Goal: Information Seeking & Learning: Compare options

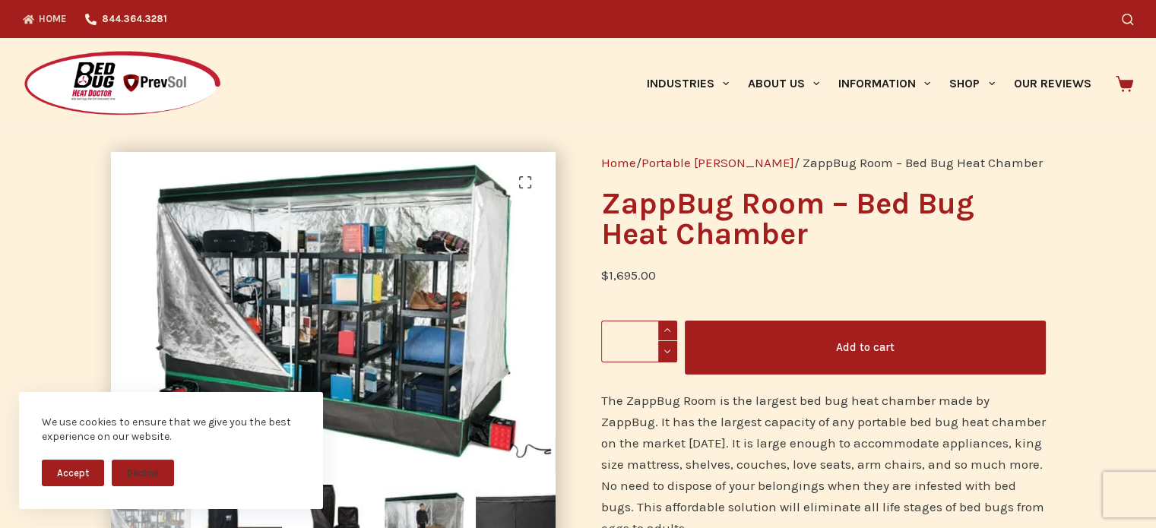
click at [33, 9] on link "Home" at bounding box center [49, 19] width 53 height 38
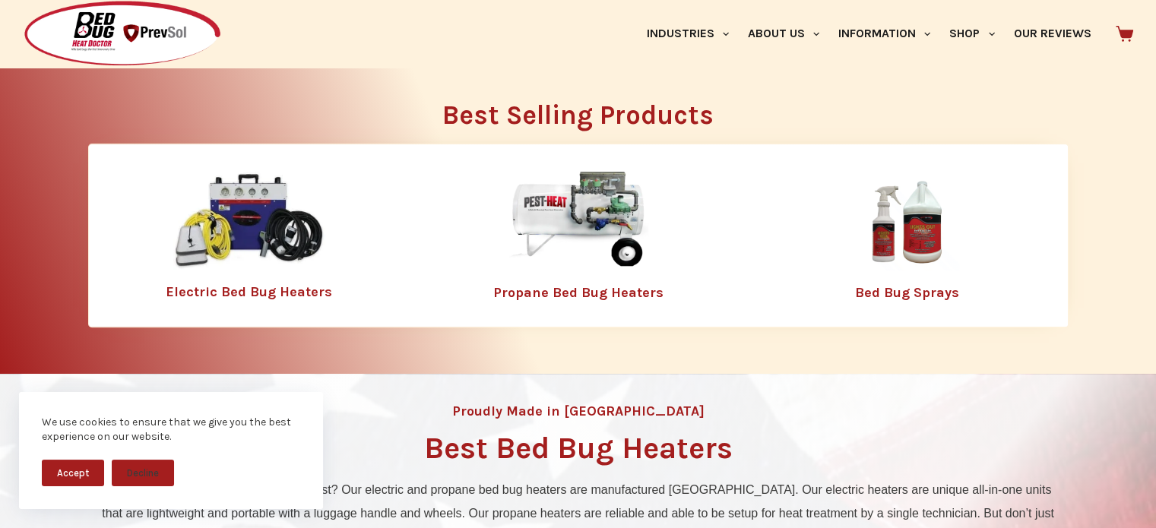
scroll to position [380, 0]
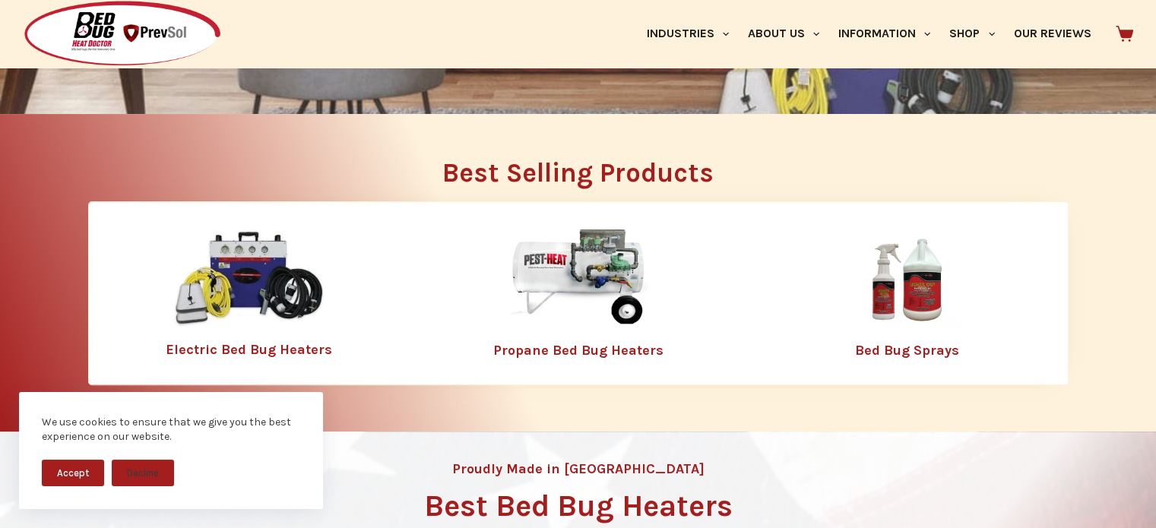
click at [555, 278] on img at bounding box center [579, 279] width 198 height 99
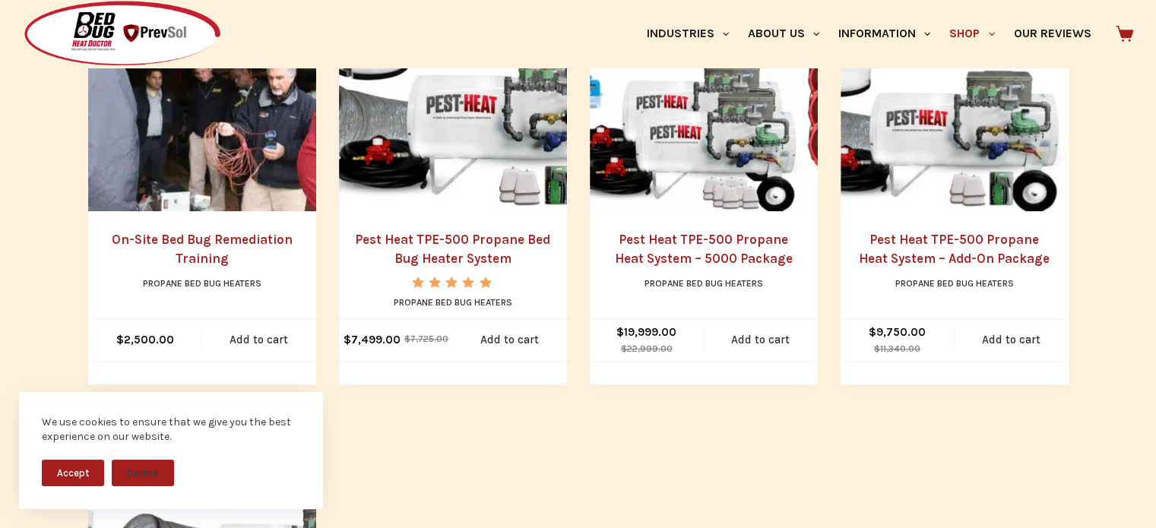
scroll to position [684, 0]
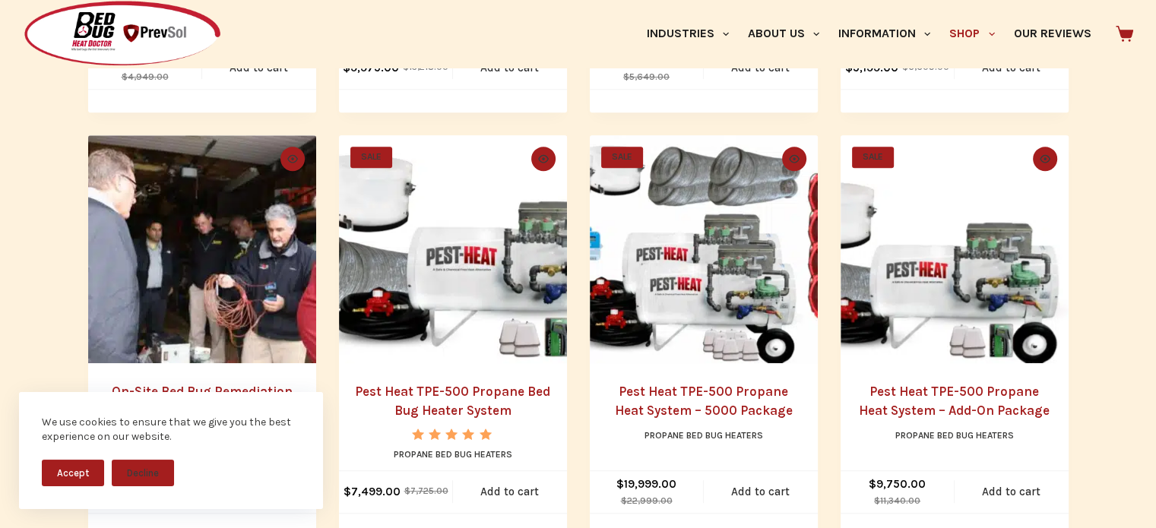
click at [420, 281] on img "Pest Heat TPE-500 Propane Bed Bug Heater System" at bounding box center [453, 249] width 228 height 228
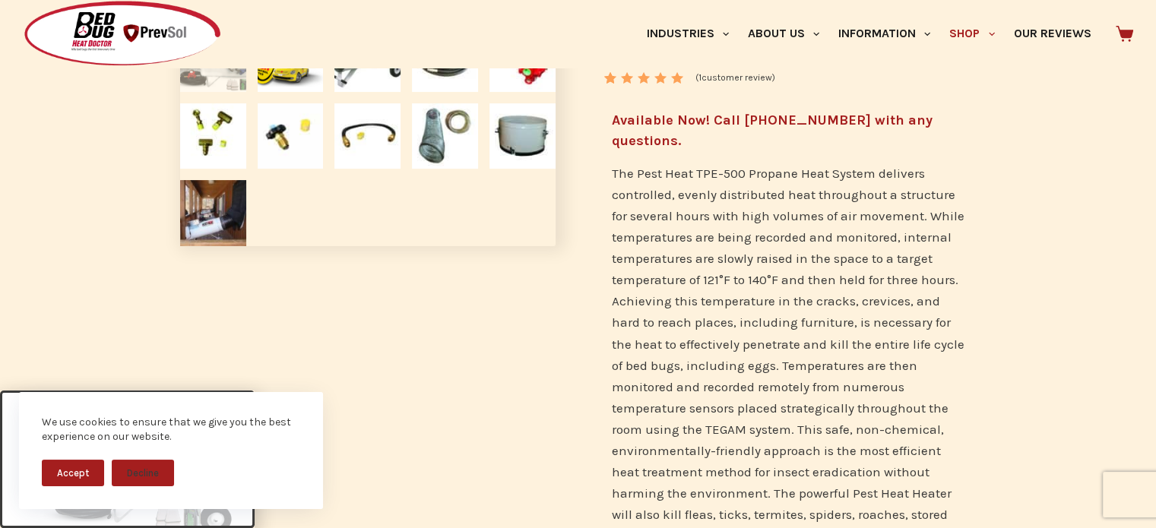
scroll to position [456, 0]
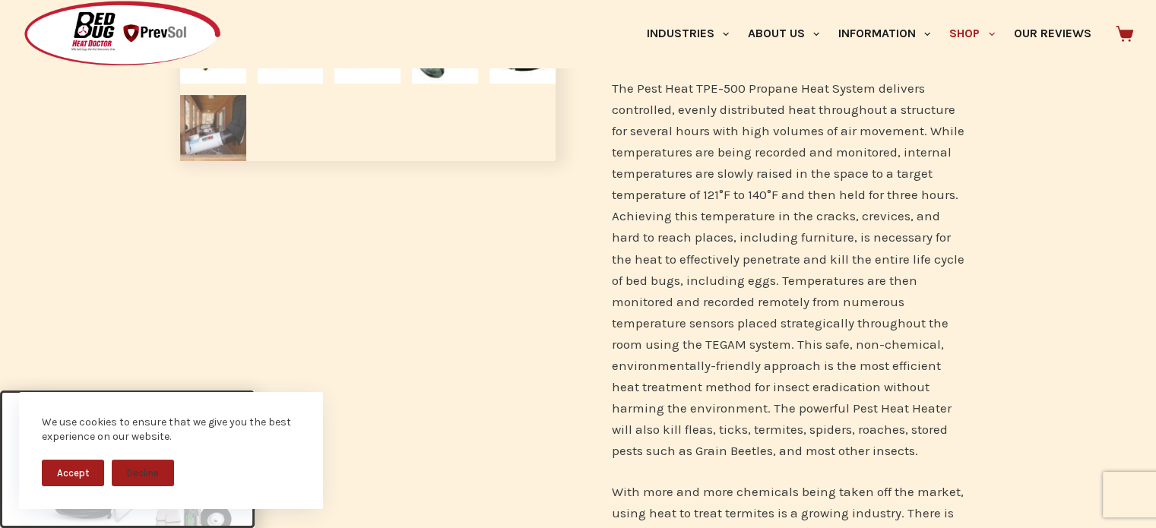
click at [194, 125] on img at bounding box center [213, 128] width 66 height 66
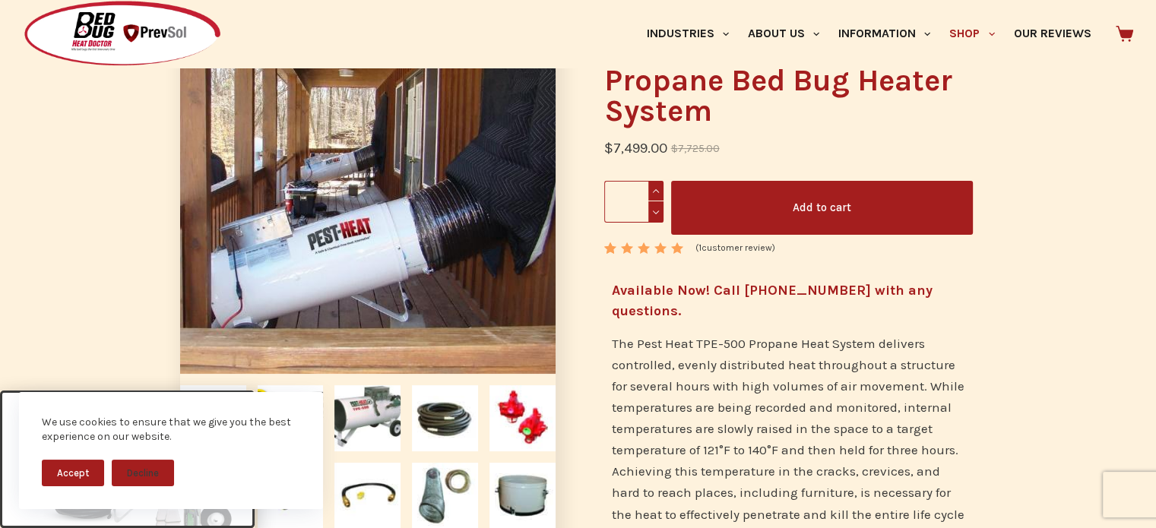
scroll to position [228, 0]
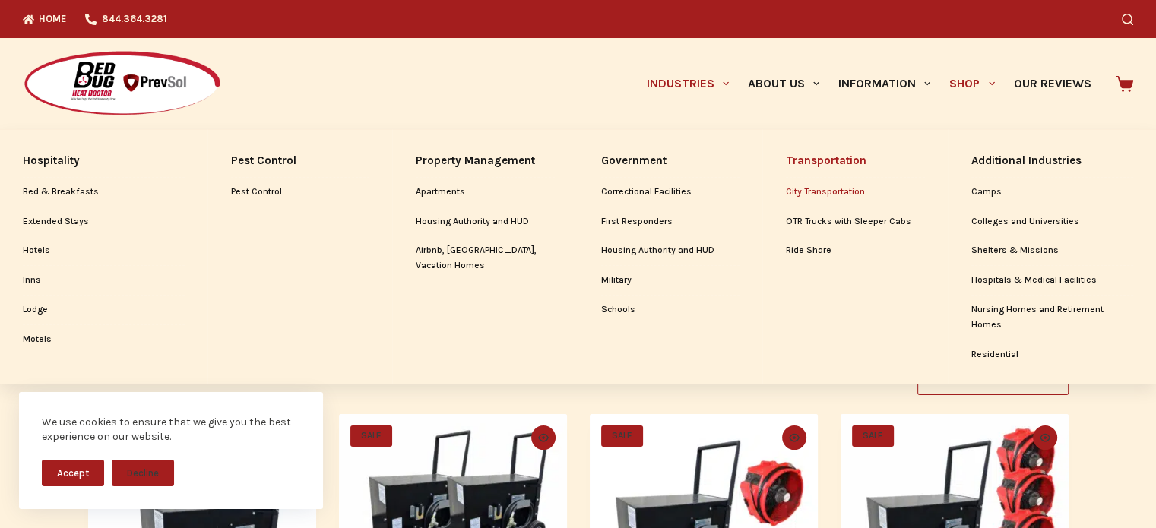
click at [815, 195] on link "City Transportation" at bounding box center [855, 192] width 139 height 29
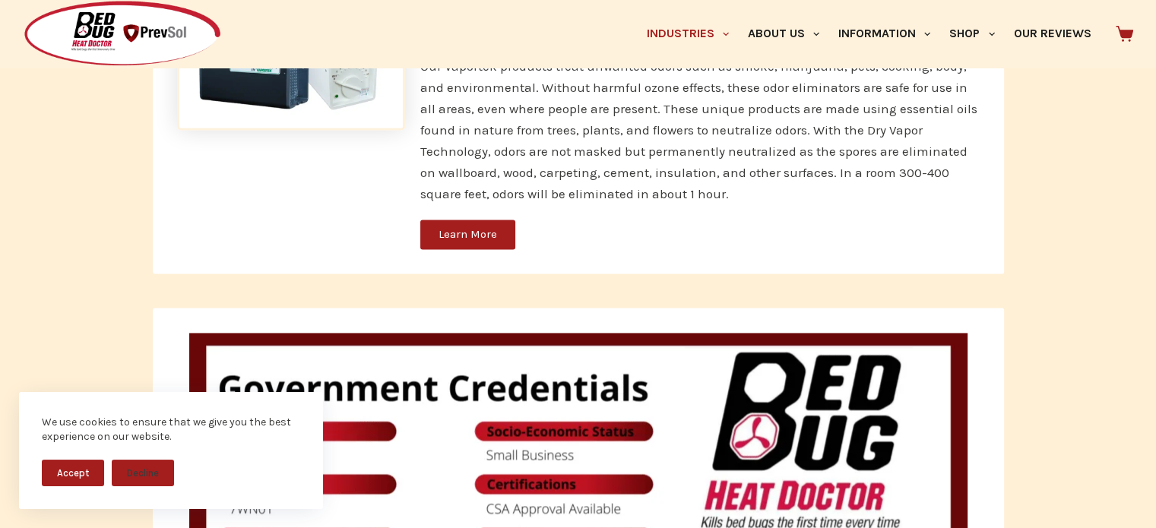
scroll to position [2433, 0]
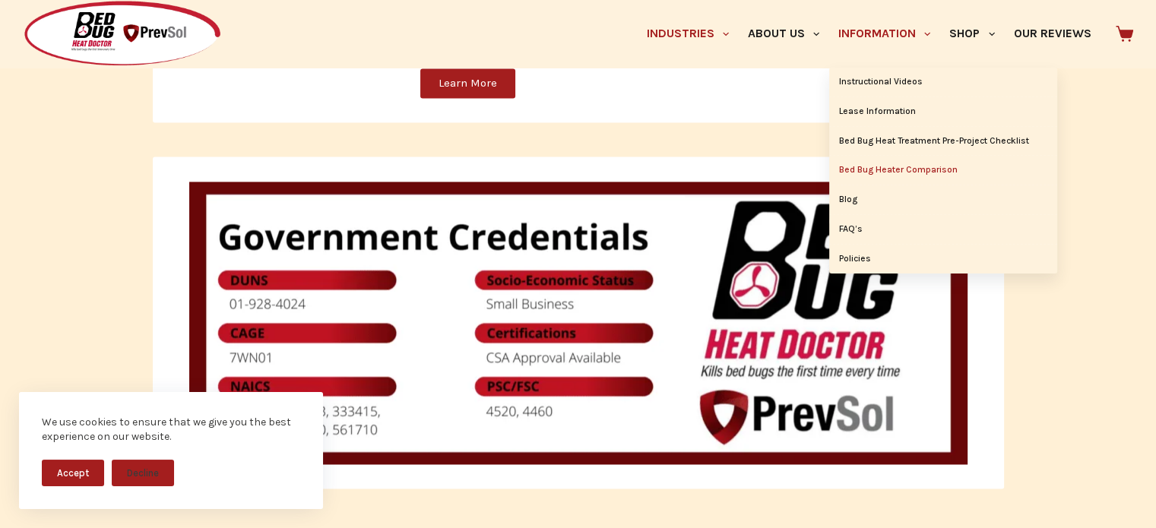
click at [861, 171] on link "Bed Bug Heater Comparison" at bounding box center [944, 170] width 228 height 29
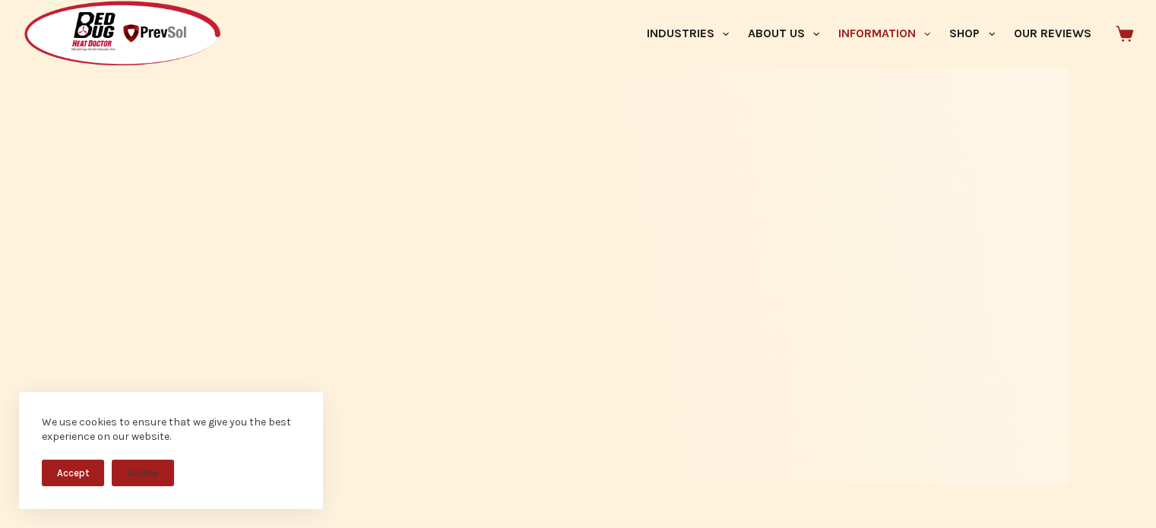
scroll to position [1217, 0]
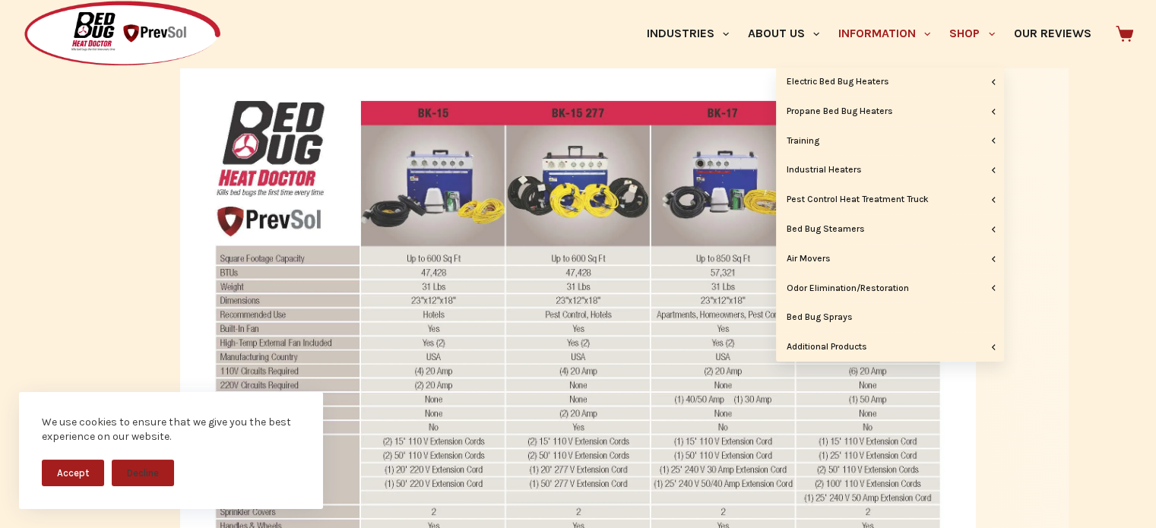
click at [967, 39] on link "Shop" at bounding box center [973, 34] width 64 height 68
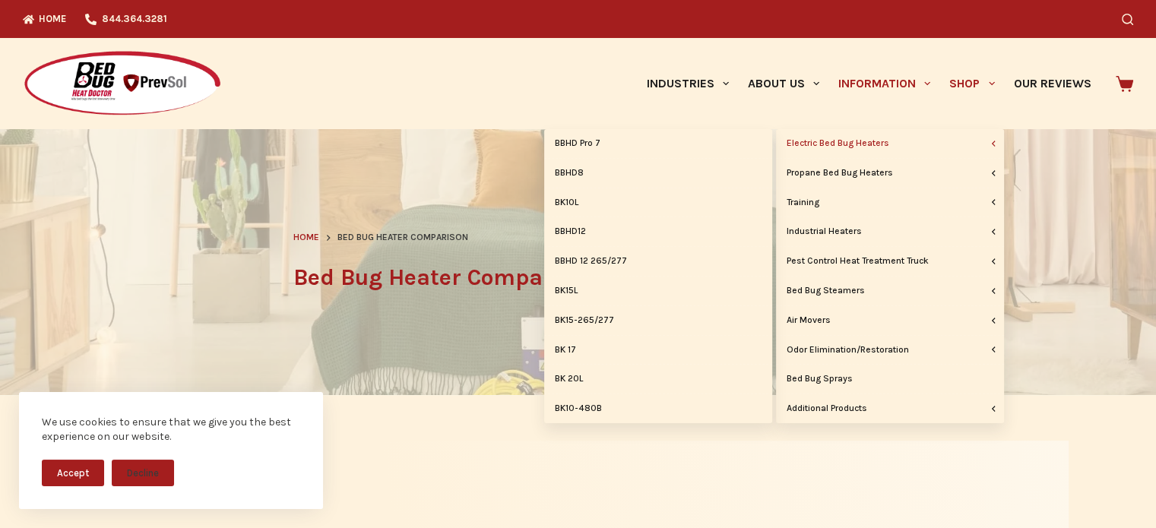
click at [877, 142] on link "Electric Bed Bug Heaters" at bounding box center [890, 143] width 228 height 29
